Goal: Task Accomplishment & Management: Manage account settings

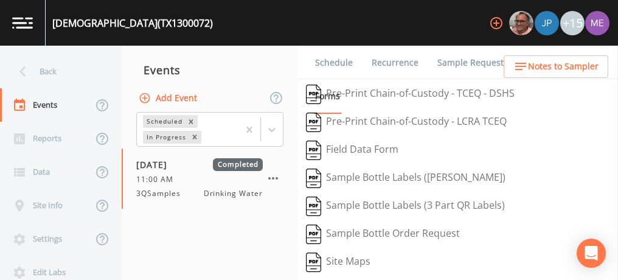
scroll to position [375, 0]
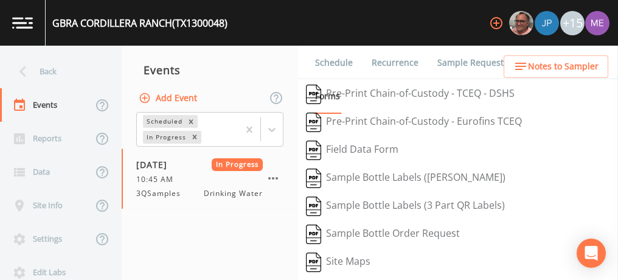
scroll to position [328, 0]
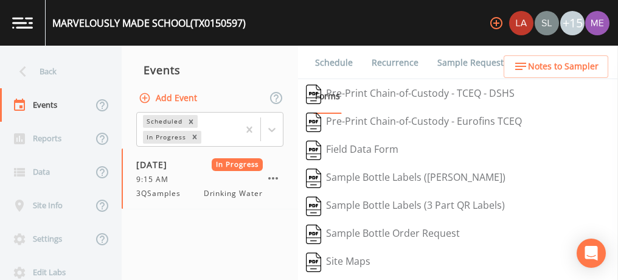
scroll to position [279, 0]
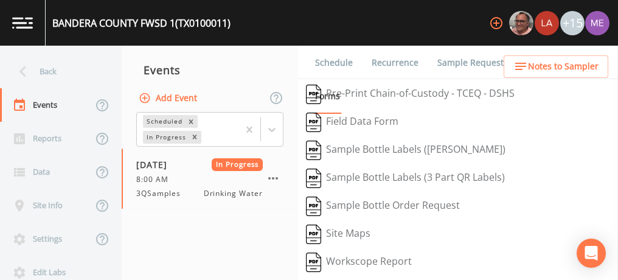
scroll to position [289, 0]
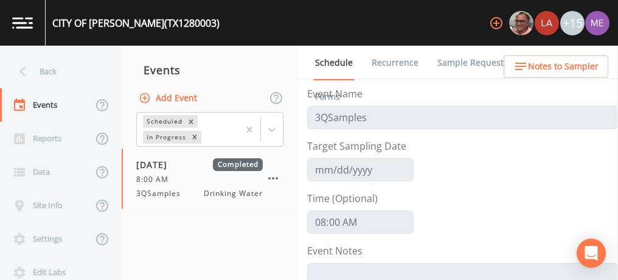
scroll to position [325, 0]
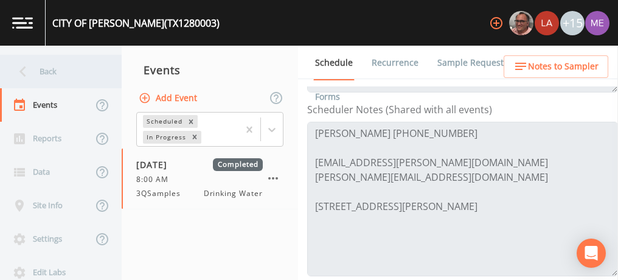
click at [50, 74] on div "Back" at bounding box center [54, 71] width 109 height 33
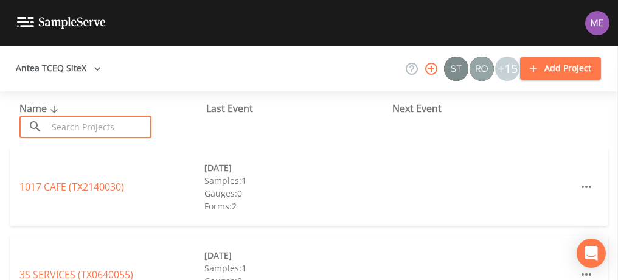
click at [62, 131] on input "text" at bounding box center [99, 127] width 104 height 22
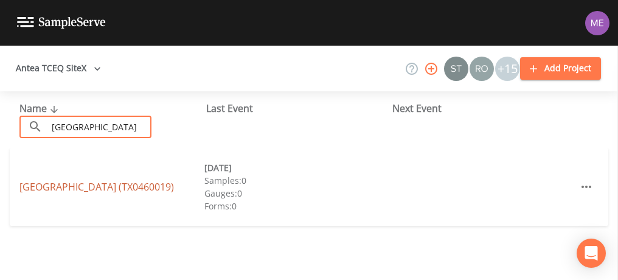
type input "Canyon Lake Shores"
click at [85, 180] on link "CLWSC CANYON LAKE SHORES (TX0460019)" at bounding box center [96, 186] width 154 height 13
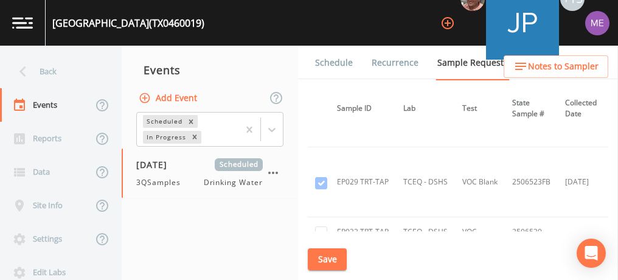
scroll to position [8756, 103]
click at [407, 165] on td "TCEQ - DSHS" at bounding box center [425, 181] width 59 height 70
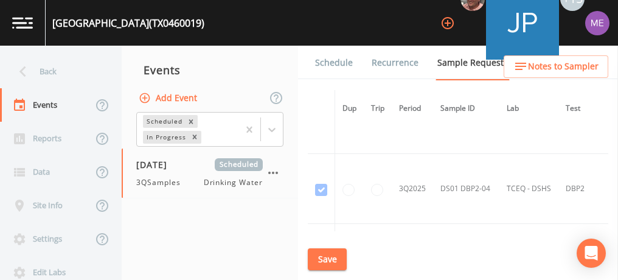
scroll to position [13234, 0]
click at [407, 220] on td "3Q2025" at bounding box center [412, 255] width 41 height 70
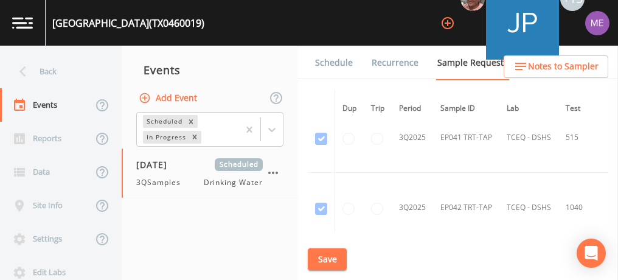
scroll to position [13353, 0]
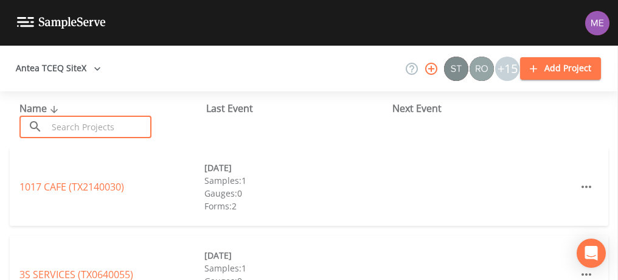
click at [132, 132] on input "text" at bounding box center [99, 127] width 104 height 22
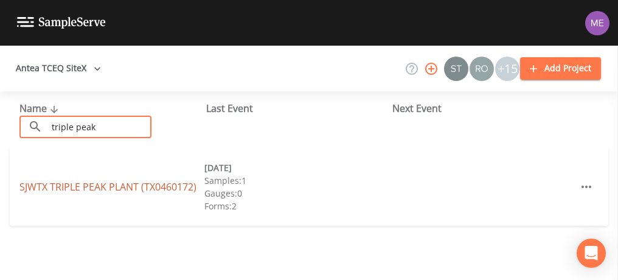
type input "triple peak"
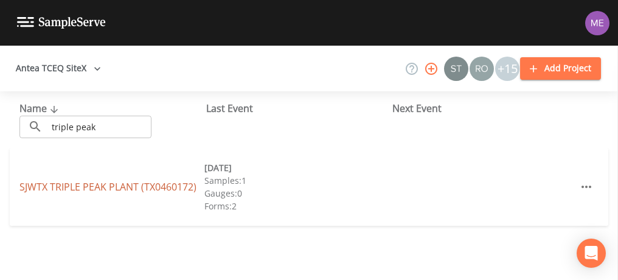
click at [130, 185] on link "SJWTX [GEOGRAPHIC_DATA] (TX0460172)" at bounding box center [107, 186] width 177 height 13
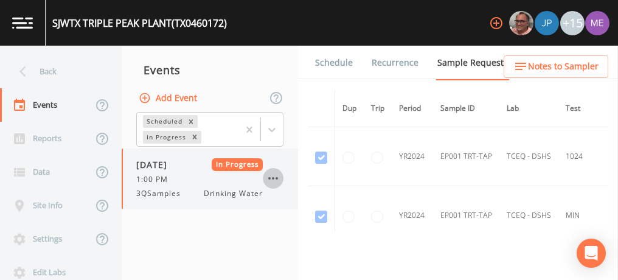
click at [271, 178] on icon "button" at bounding box center [273, 178] width 15 height 15
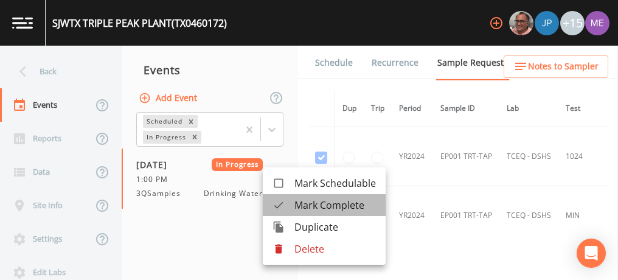
click at [305, 202] on span "Mark Complete" at bounding box center [334, 205] width 81 height 15
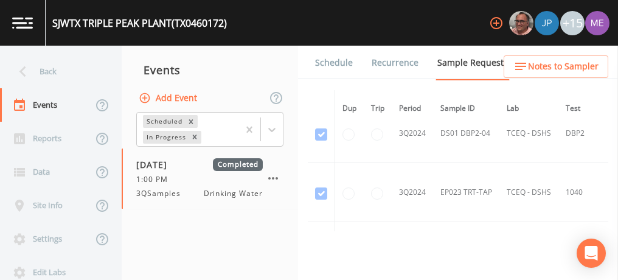
scroll to position [4624, 0]
click at [392, 176] on td "3Q2024" at bounding box center [412, 191] width 41 height 59
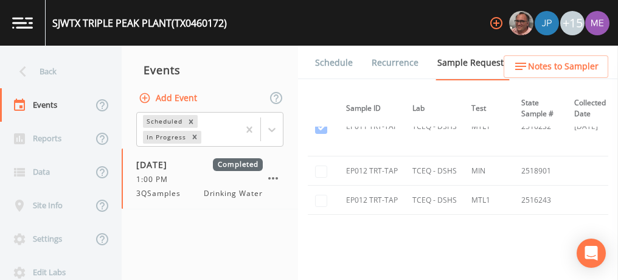
scroll to position [7223, 94]
click at [442, 215] on td "TCEQ - DSHS" at bounding box center [434, 244] width 59 height 59
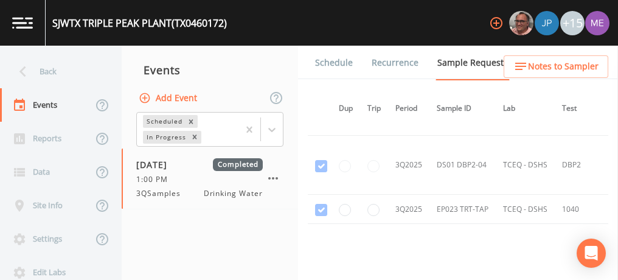
scroll to position [9778, 0]
click at [52, 22] on div "SJWTX [GEOGRAPHIC_DATA] (TX0460172)" at bounding box center [139, 23] width 174 height 15
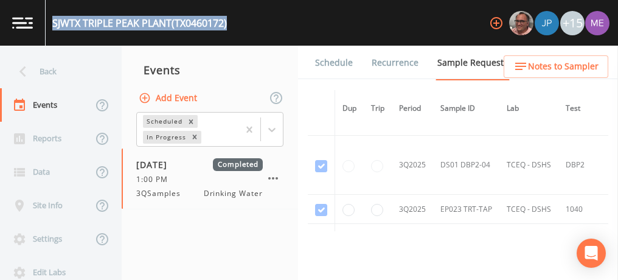
drag, startPoint x: 52, startPoint y: 22, endPoint x: 236, endPoint y: 24, distance: 183.6
click at [236, 24] on div "SJWTX [GEOGRAPHIC_DATA] (TX0460172) +15" at bounding box center [309, 23] width 618 height 46
copy div "SJWTX [GEOGRAPHIC_DATA] (TX0460172)"
